Goal: Transaction & Acquisition: Purchase product/service

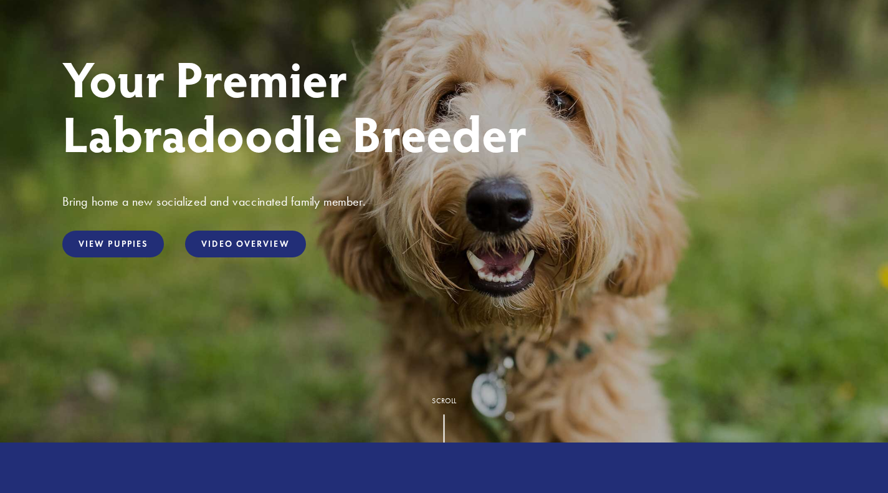
scroll to position [153, 0]
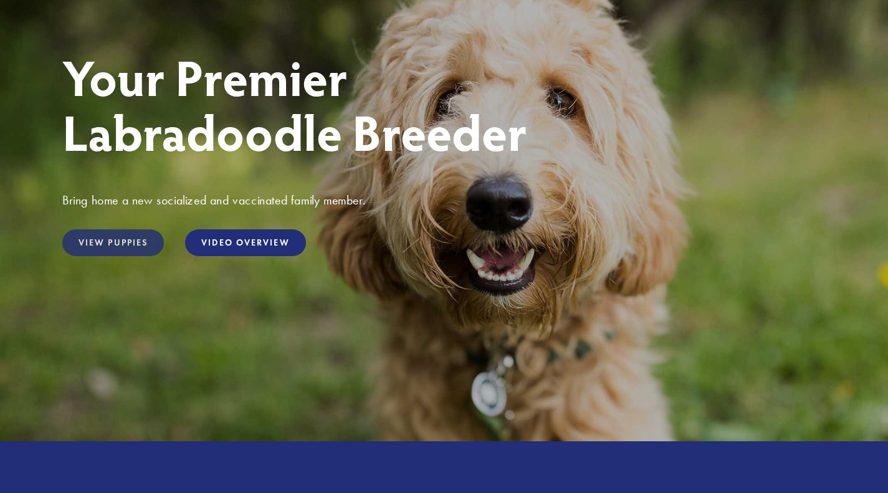
click at [148, 244] on link "View Puppies" at bounding box center [113, 242] width 102 height 27
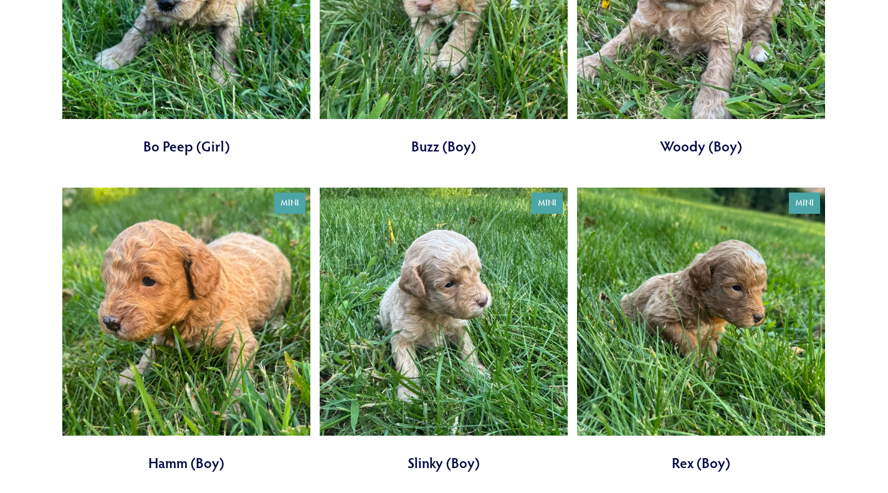
scroll to position [2199, 0]
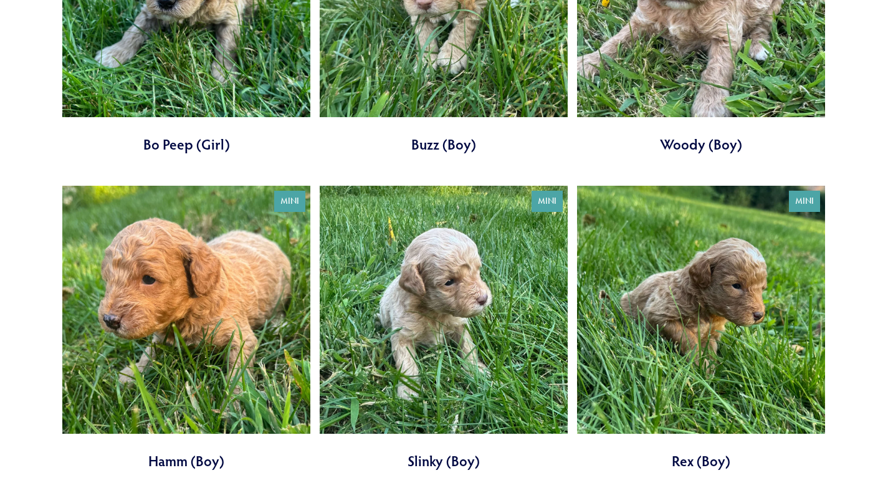
click at [407, 278] on link at bounding box center [444, 328] width 248 height 285
